Goal: Information Seeking & Learning: Learn about a topic

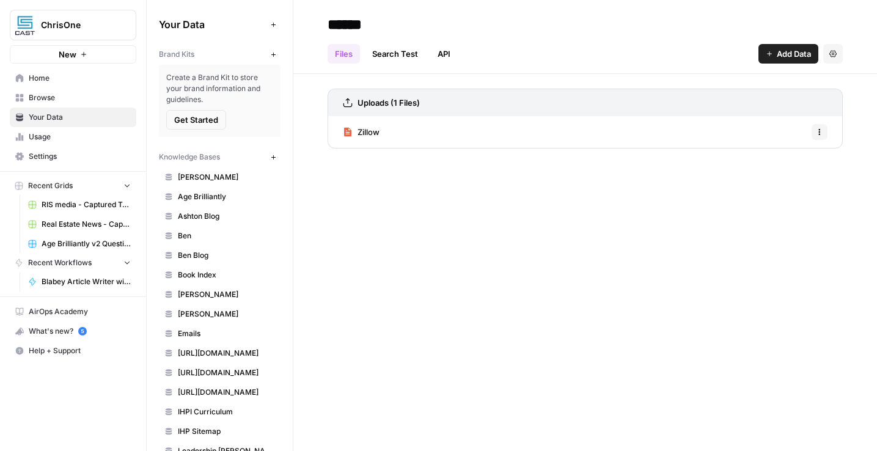
click at [399, 134] on div "Zillow Options" at bounding box center [585, 132] width 515 height 32
click at [367, 131] on span "Zillow" at bounding box center [368, 132] width 22 height 12
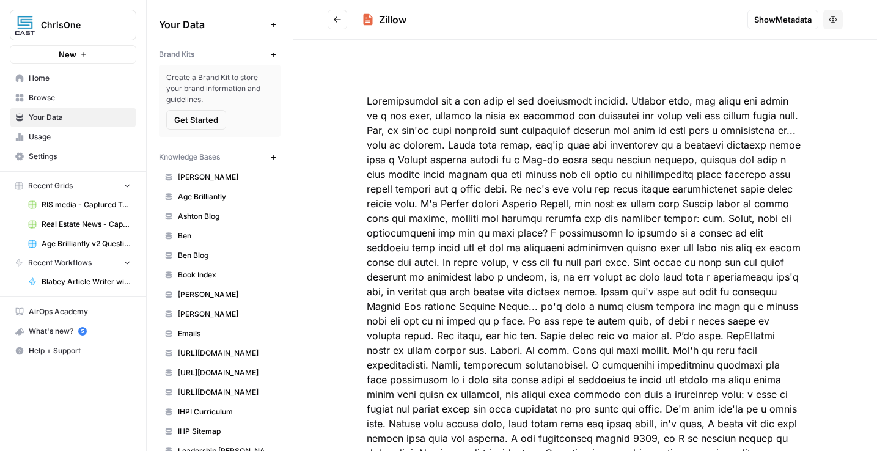
click at [764, 16] on span "Show Metadata" at bounding box center [782, 19] width 57 height 12
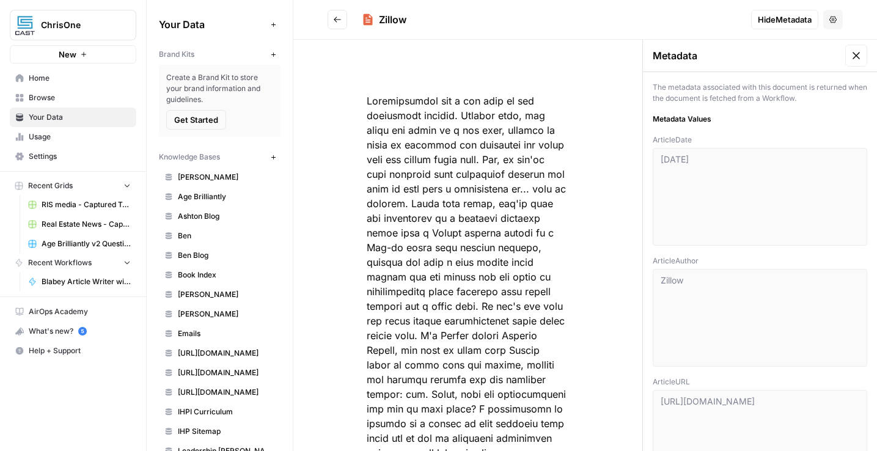
drag, startPoint x: 837, startPoint y: 55, endPoint x: 807, endPoint y: 153, distance: 102.7
click at [807, 153] on div "Metadata The metadata associated with this document is returned when the docume…" at bounding box center [759, 245] width 235 height 411
click at [850, 53] on icon at bounding box center [856, 55] width 12 height 12
